Goal: Task Accomplishment & Management: Manage account settings

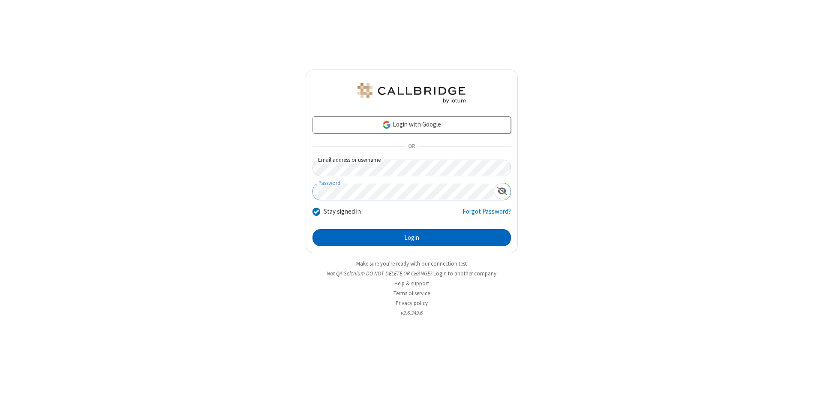
click at [411, 237] on button "Login" at bounding box center [411, 237] width 198 height 17
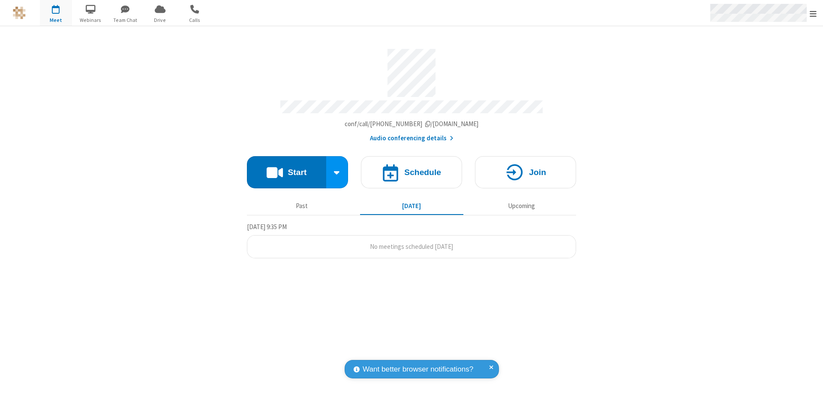
click at [813, 13] on span "Open menu" at bounding box center [812, 13] width 7 height 9
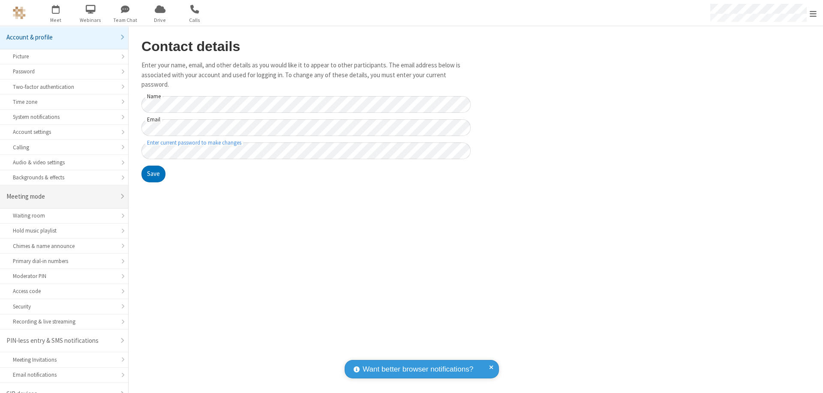
click at [61, 192] on div "Meeting mode" at bounding box center [60, 197] width 109 height 10
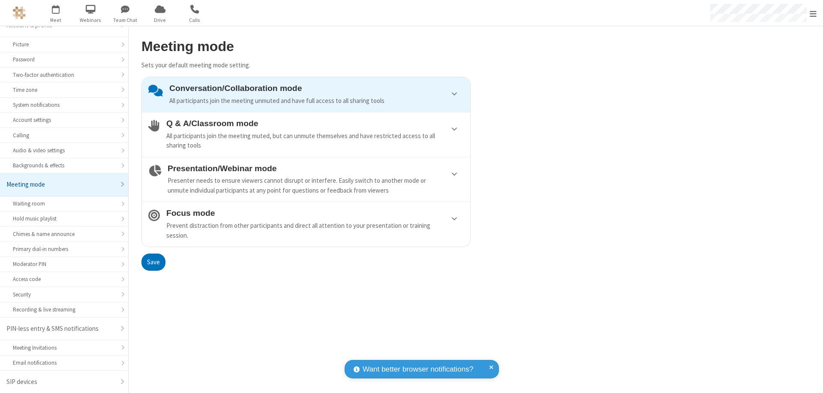
click at [306, 134] on div "All participants join the meeting muted, but can unmute themselves and have res…" at bounding box center [314, 140] width 297 height 19
click at [153, 261] on button "Save" at bounding box center [153, 261] width 24 height 17
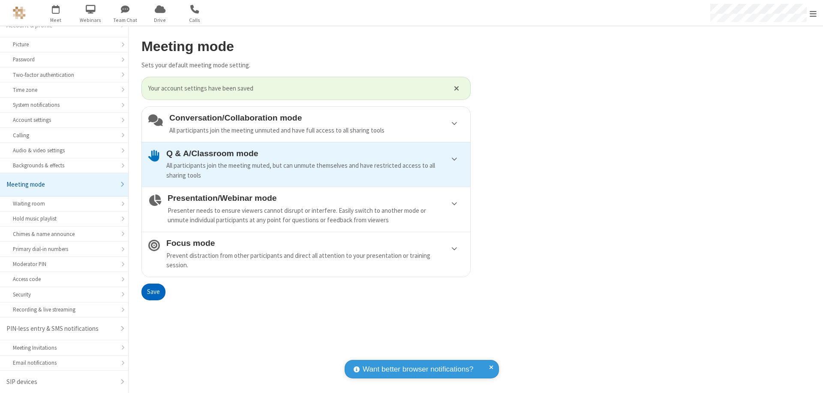
click at [813, 13] on span "Open menu" at bounding box center [812, 13] width 7 height 9
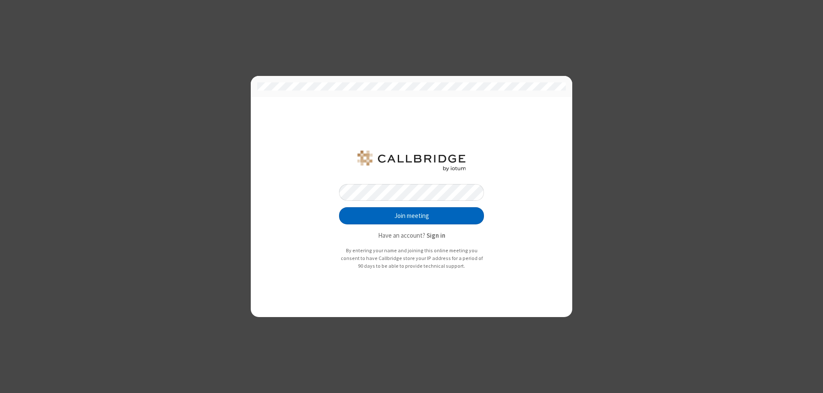
click at [411, 216] on button "Join meeting" at bounding box center [411, 215] width 145 height 17
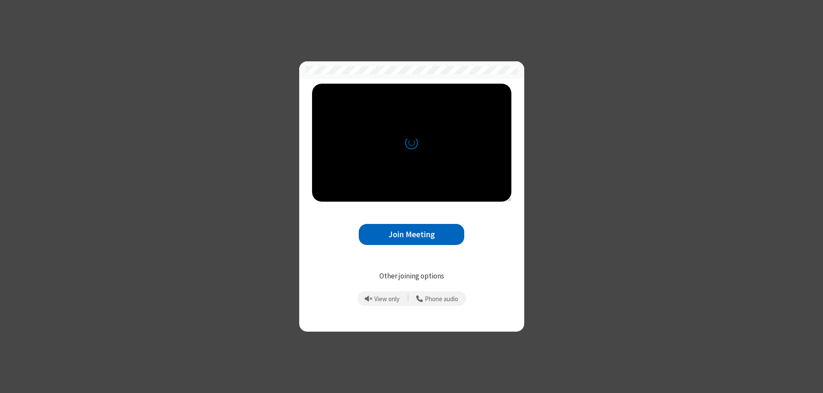
click at [411, 234] on button "Join Meeting" at bounding box center [411, 234] width 105 height 21
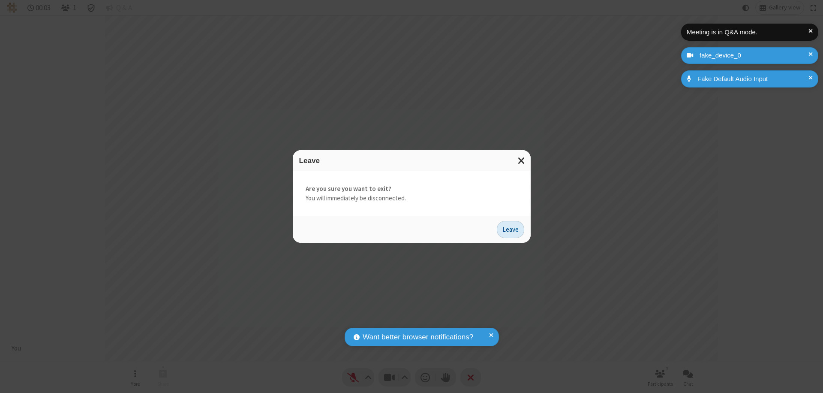
click at [510, 229] on button "Leave" at bounding box center [510, 229] width 27 height 17
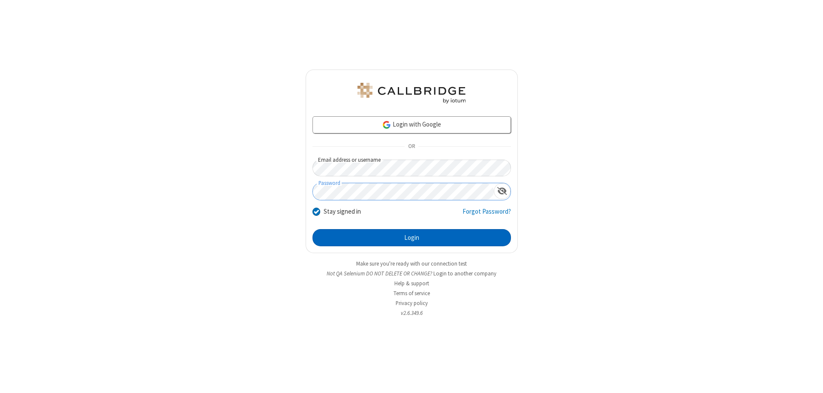
click at [411, 237] on button "Login" at bounding box center [411, 237] width 198 height 17
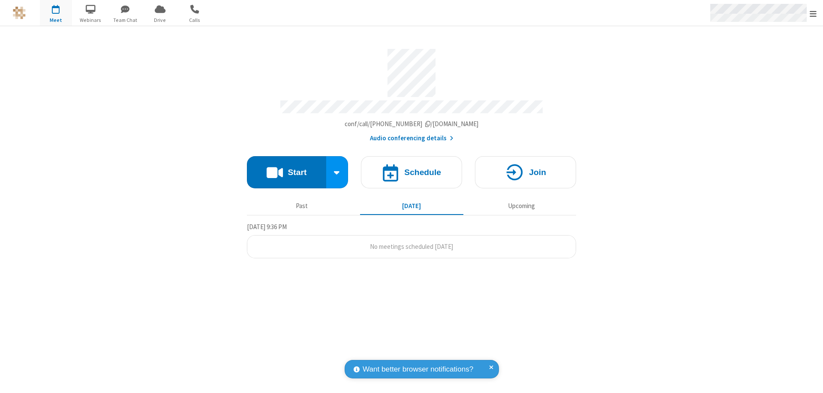
click at [813, 13] on span "Open menu" at bounding box center [812, 13] width 7 height 9
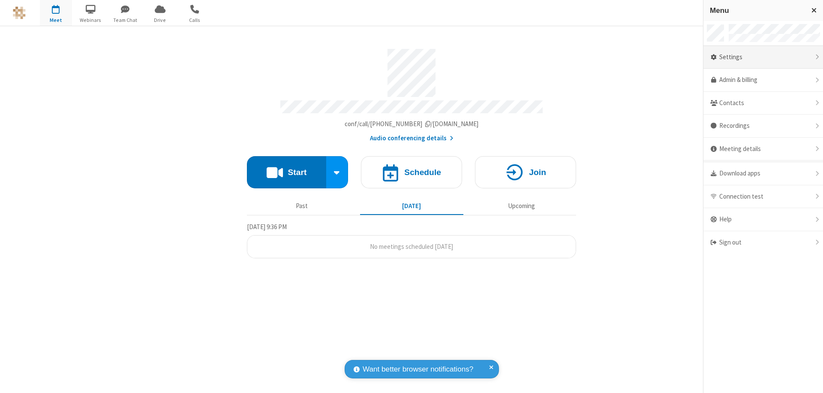
click at [763, 57] on div "Settings" at bounding box center [763, 57] width 120 height 23
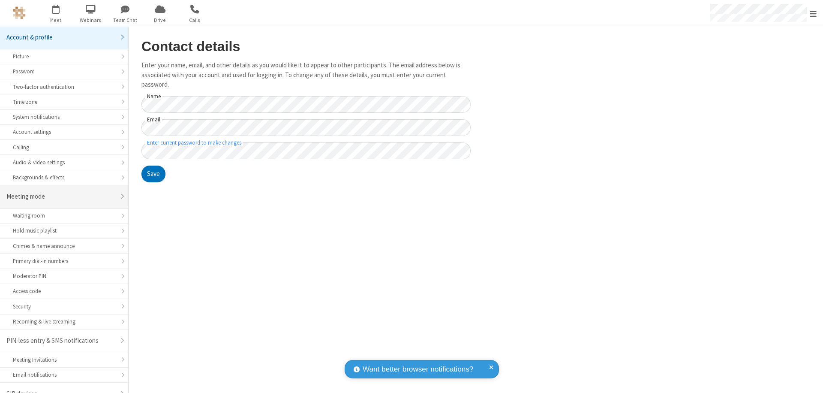
click at [61, 192] on div "Meeting mode" at bounding box center [60, 197] width 109 height 10
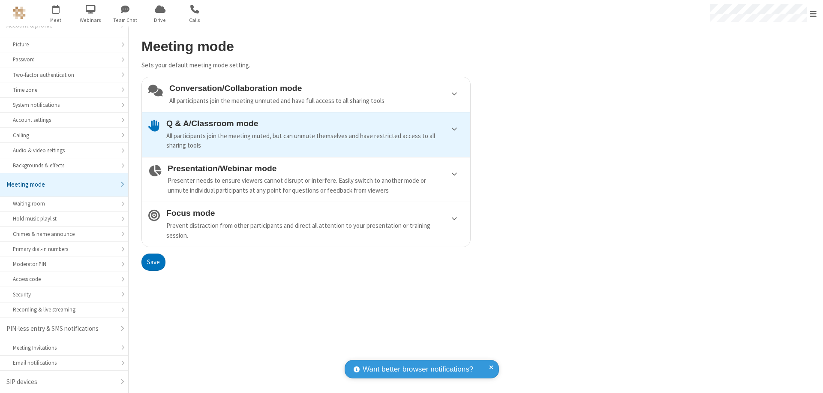
click at [306, 94] on div "Conversation/Collaboration mode All participants join the meeting unmuted and h…" at bounding box center [316, 95] width 294 height 22
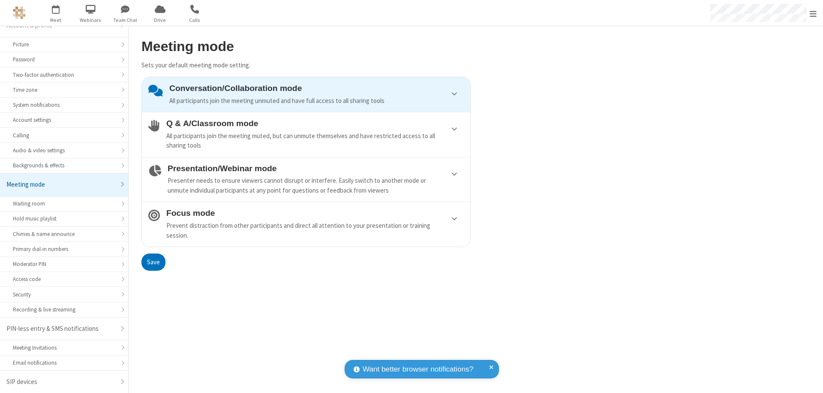
click at [153, 261] on button "Save" at bounding box center [153, 261] width 24 height 17
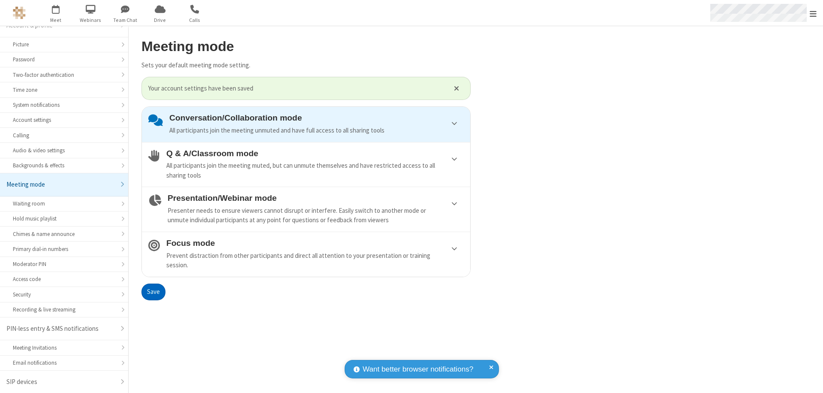
click at [813, 13] on span "Open menu" at bounding box center [812, 13] width 7 height 9
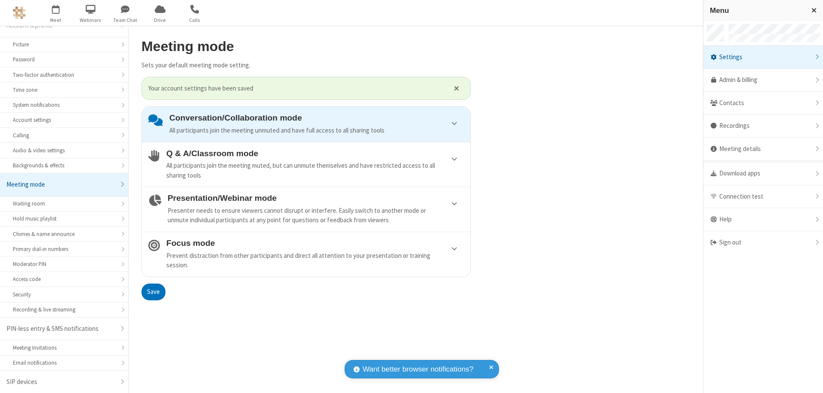
click at [763, 242] on div "Sign out" at bounding box center [763, 242] width 120 height 23
